Goal: Task Accomplishment & Management: Manage account settings

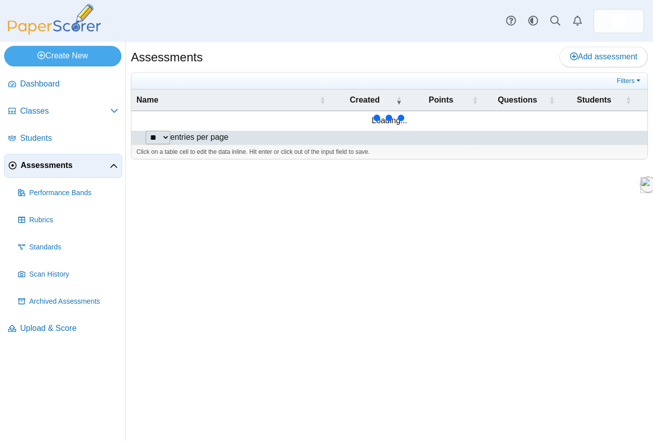
click at [76, 158] on link "Assessments" at bounding box center [63, 166] width 118 height 24
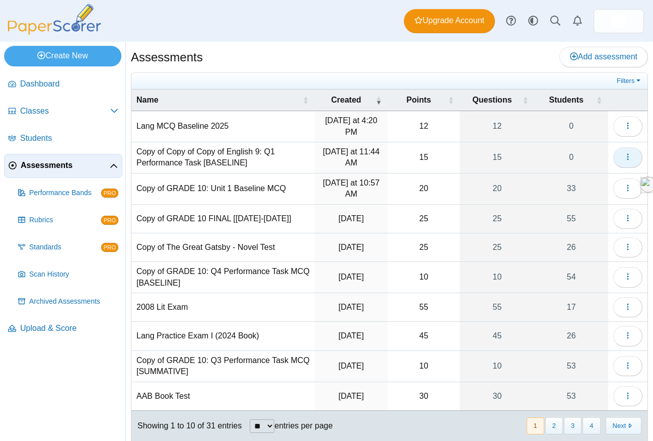
click at [632, 155] on button "button" at bounding box center [627, 157] width 29 height 20
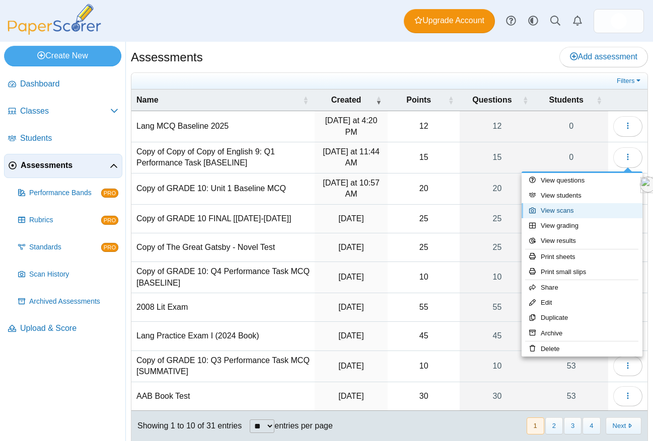
click at [573, 208] on link "View scans" at bounding box center [581, 210] width 121 height 15
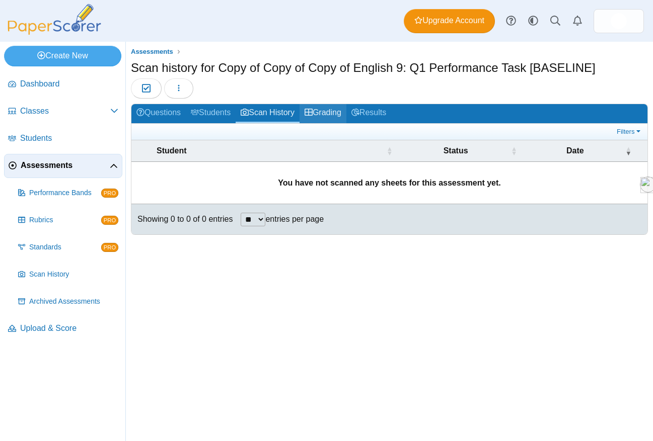
click at [337, 110] on link "Grading" at bounding box center [322, 113] width 47 height 19
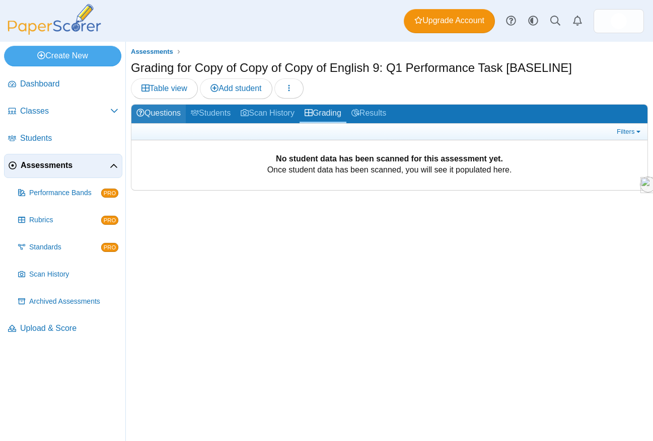
click at [158, 107] on link "Questions" at bounding box center [158, 114] width 54 height 19
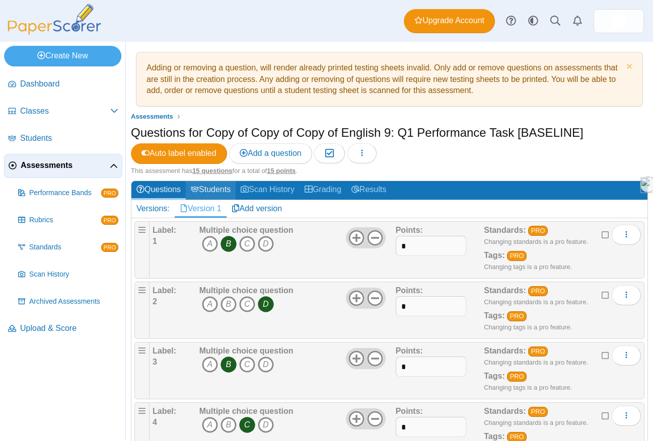
click at [211, 187] on link "Students" at bounding box center [211, 190] width 50 height 19
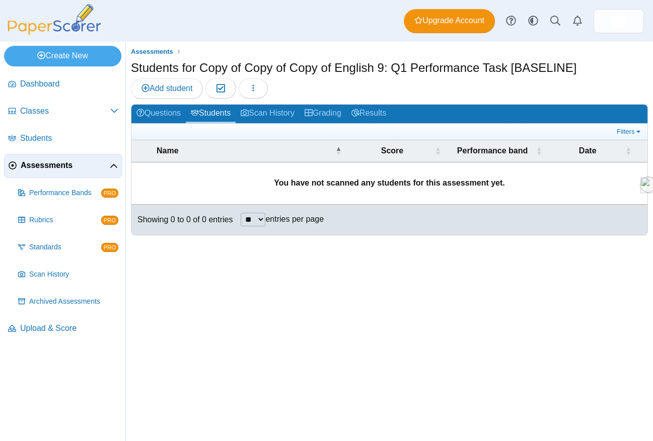
click at [69, 167] on span "Assessments" at bounding box center [65, 165] width 89 height 11
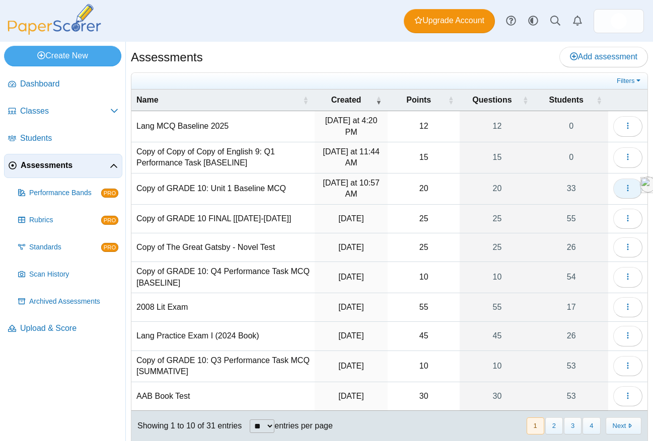
click at [621, 190] on button "button" at bounding box center [627, 189] width 29 height 20
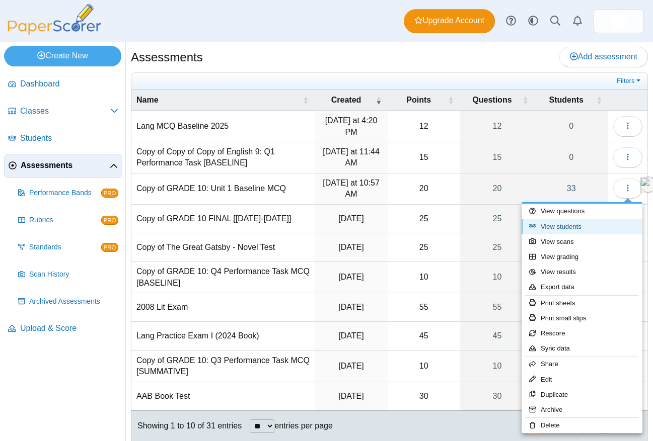
click at [582, 225] on link "View students" at bounding box center [581, 226] width 121 height 15
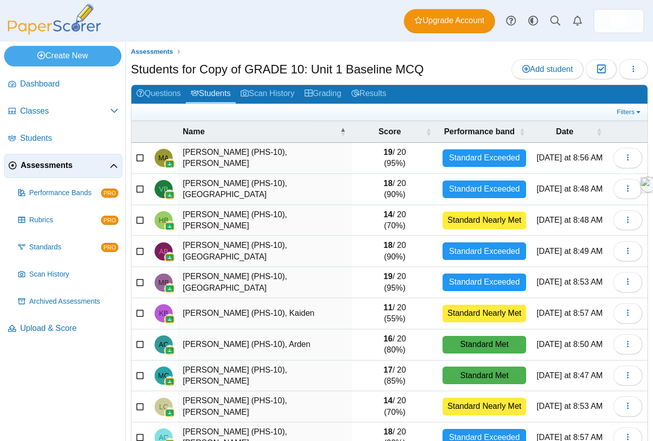
scroll to position [56, 0]
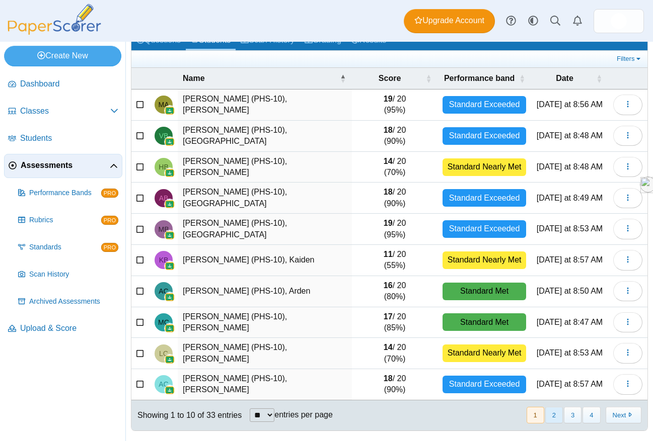
click at [551, 415] on button "2" at bounding box center [554, 415] width 18 height 17
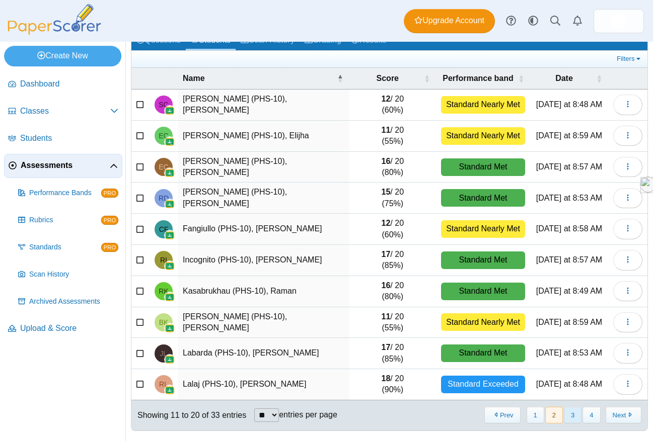
click at [572, 414] on button "3" at bounding box center [572, 415] width 18 height 17
